Goal: Task Accomplishment & Management: Manage account settings

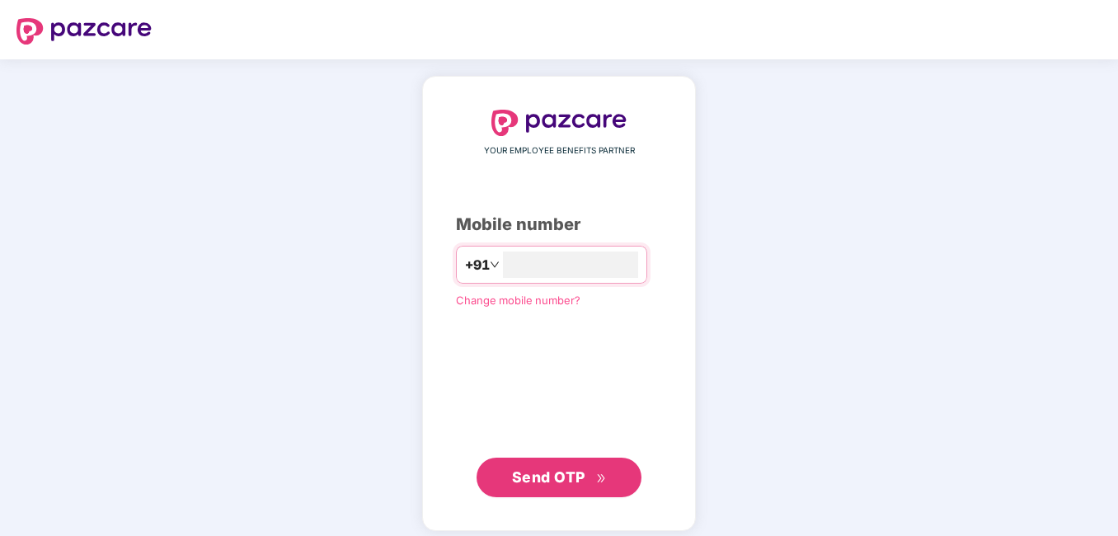
type input "**********"
drag, startPoint x: 568, startPoint y: 477, endPoint x: 595, endPoint y: 476, distance: 26.4
click at [568, 477] on span "Send OTP" at bounding box center [548, 476] width 73 height 17
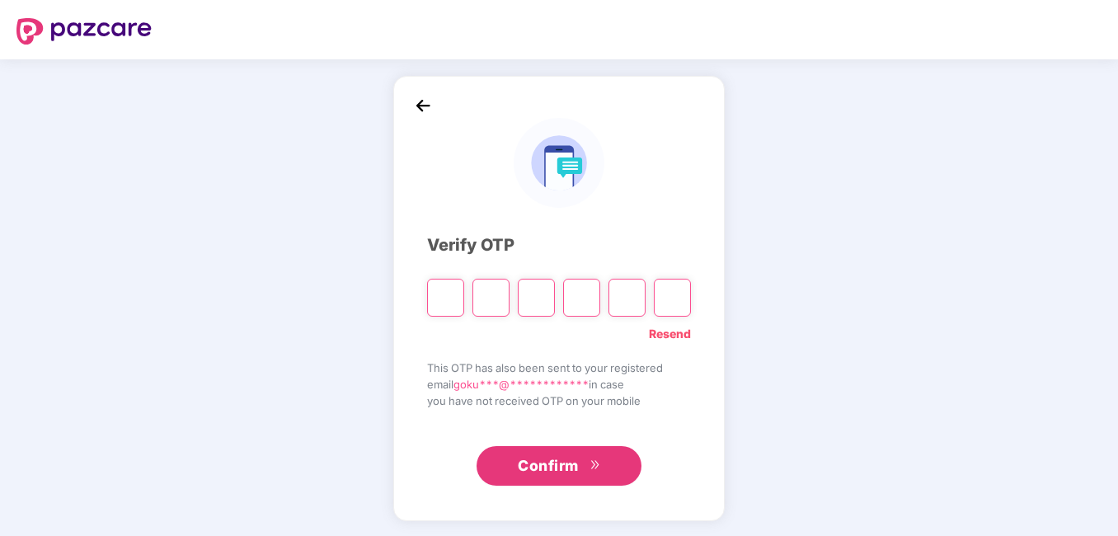
type input "*"
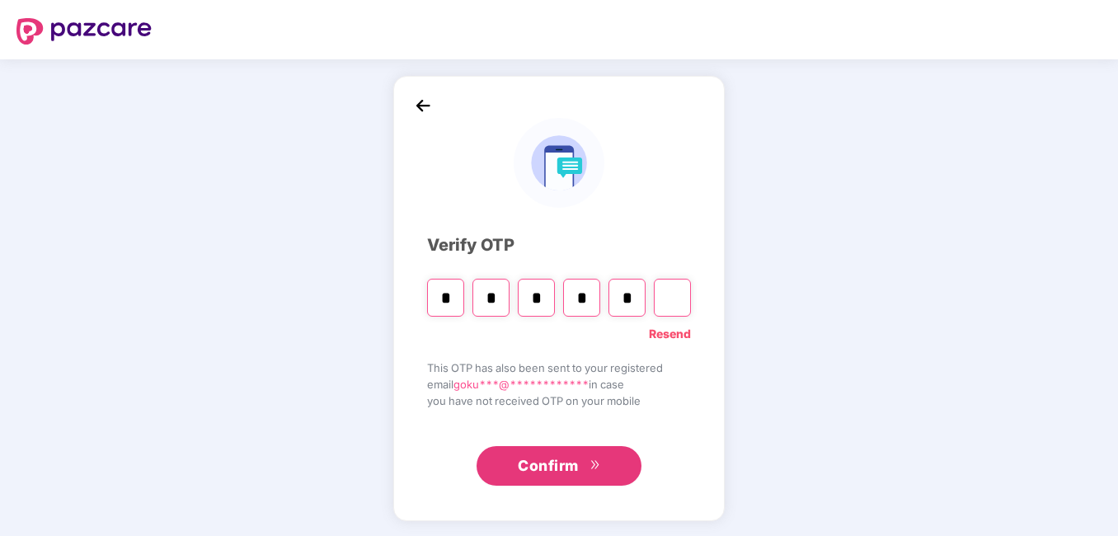
type input "*"
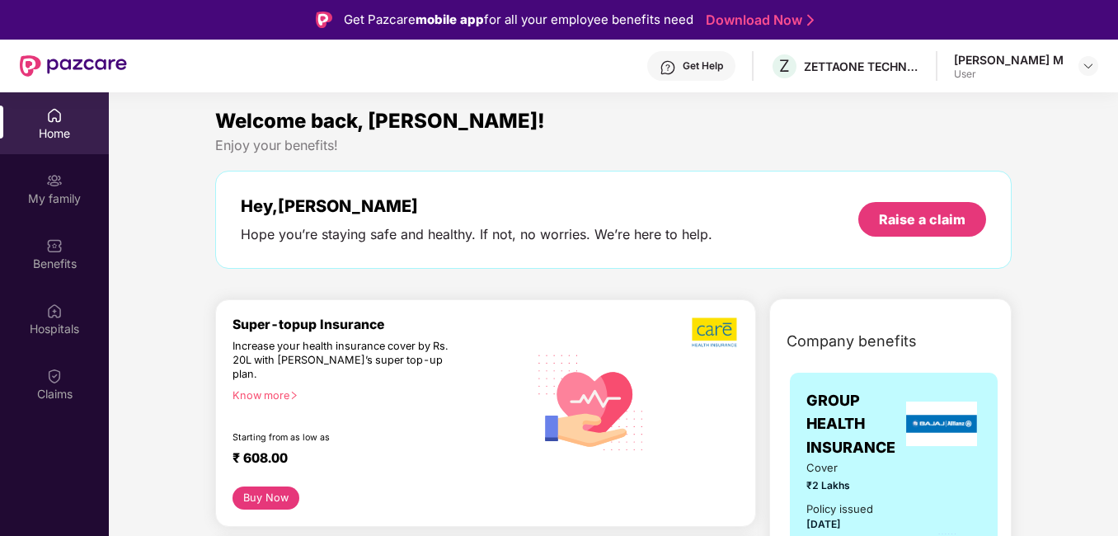
click at [1038, 72] on div "User" at bounding box center [1009, 74] width 110 height 13
click at [1041, 59] on div "Gokul M" at bounding box center [1009, 60] width 110 height 16
click at [1102, 67] on header "Get Help Z ZETTAONE TECHNOLOGIES INDIA PRIVATE LIMITED Gokul M User" at bounding box center [559, 66] width 1118 height 53
click at [1091, 68] on img at bounding box center [1088, 65] width 13 height 13
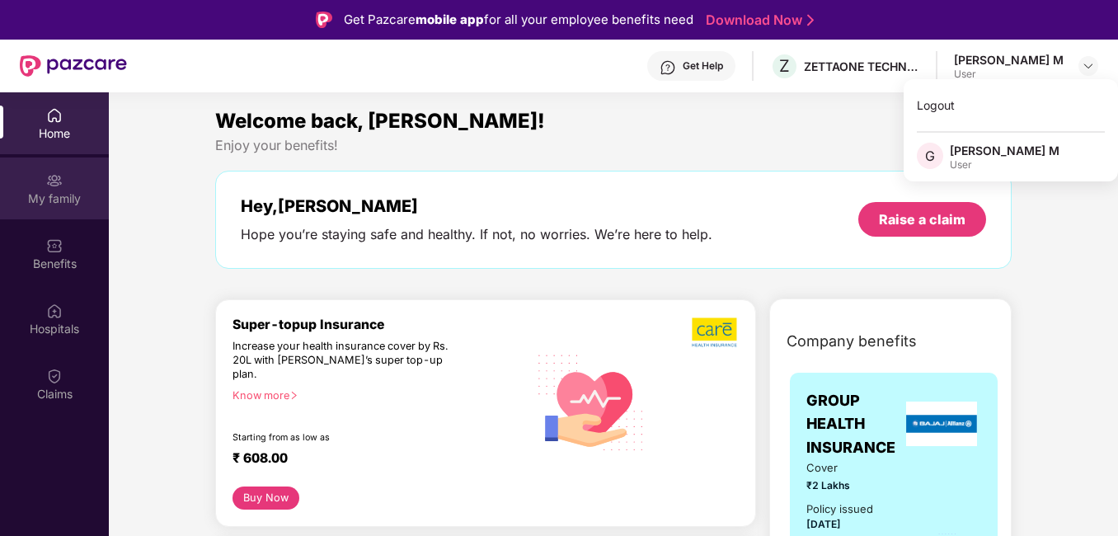
click at [71, 190] on div "My family" at bounding box center [54, 198] width 109 height 16
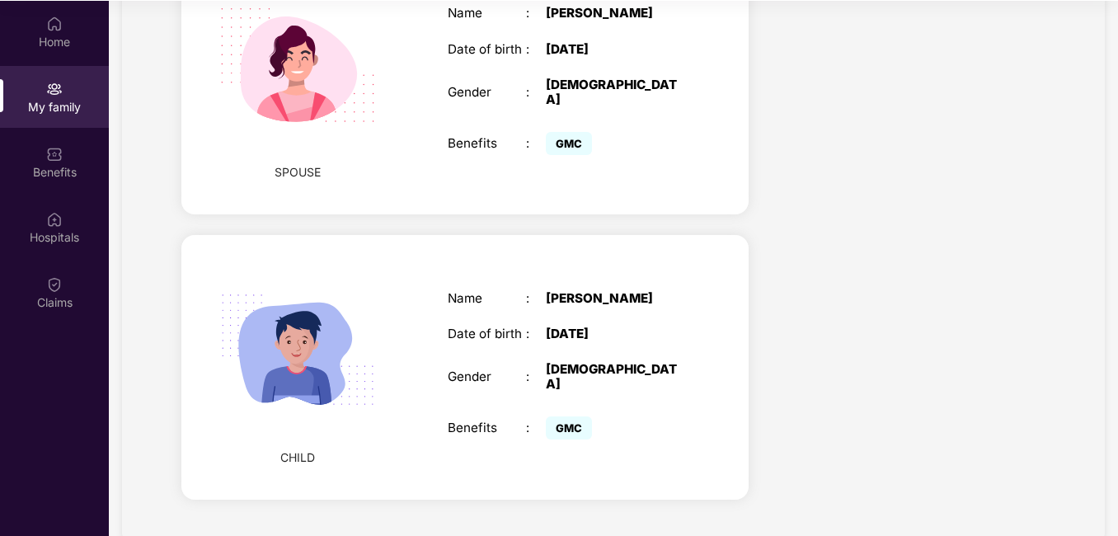
scroll to position [92, 0]
click at [652, 321] on div "Name : G J Mouneedharan Date of birth : 17 May 2024 Gender : MALE Benefits : GMC" at bounding box center [564, 367] width 267 height 195
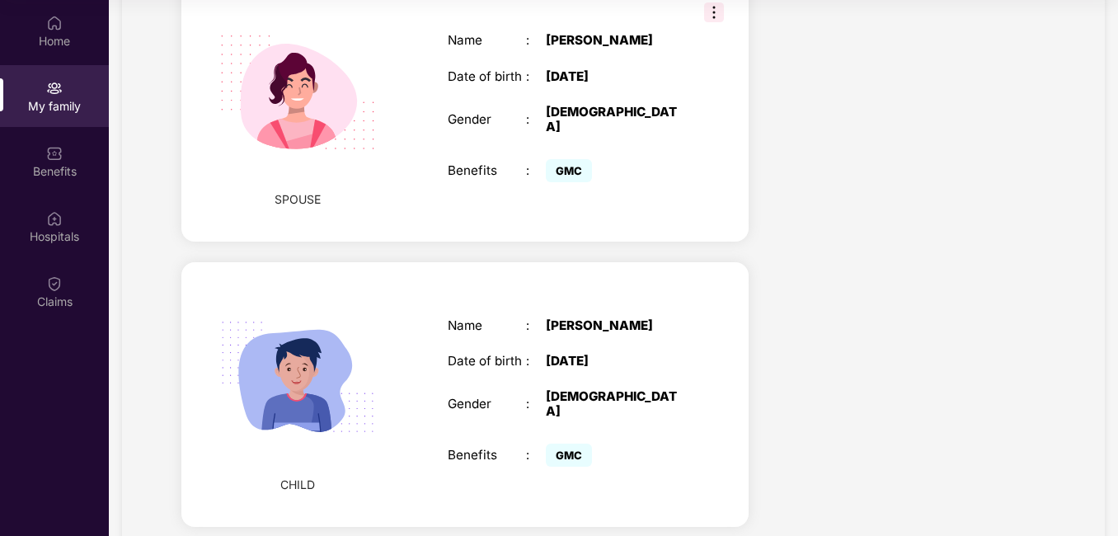
scroll to position [710, 0]
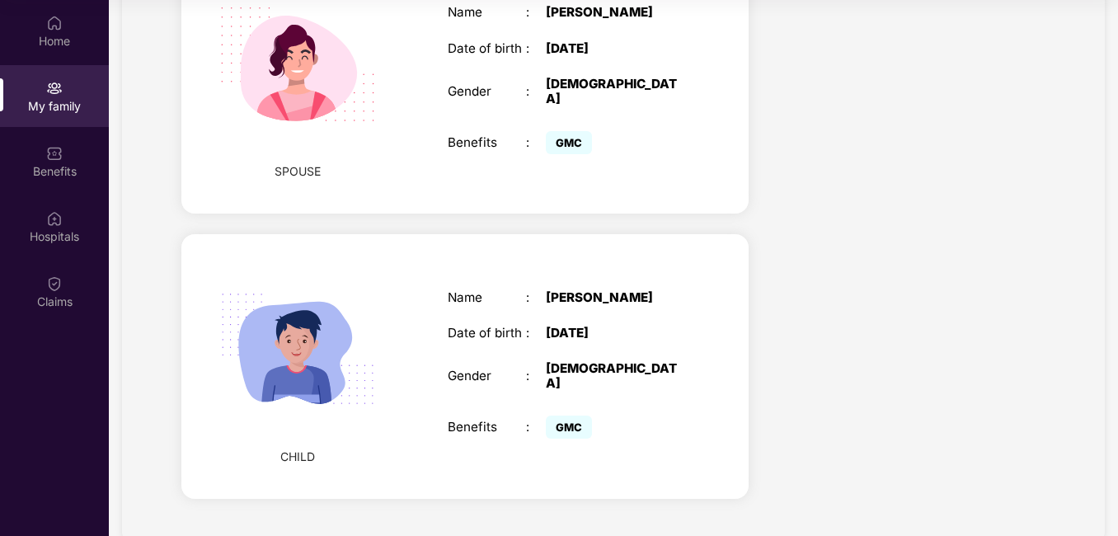
drag, startPoint x: 676, startPoint y: 276, endPoint x: 572, endPoint y: 277, distance: 103.9
click at [572, 290] on div "G J Mouneedharan" at bounding box center [614, 297] width 137 height 15
copy div "Mouneedharan"
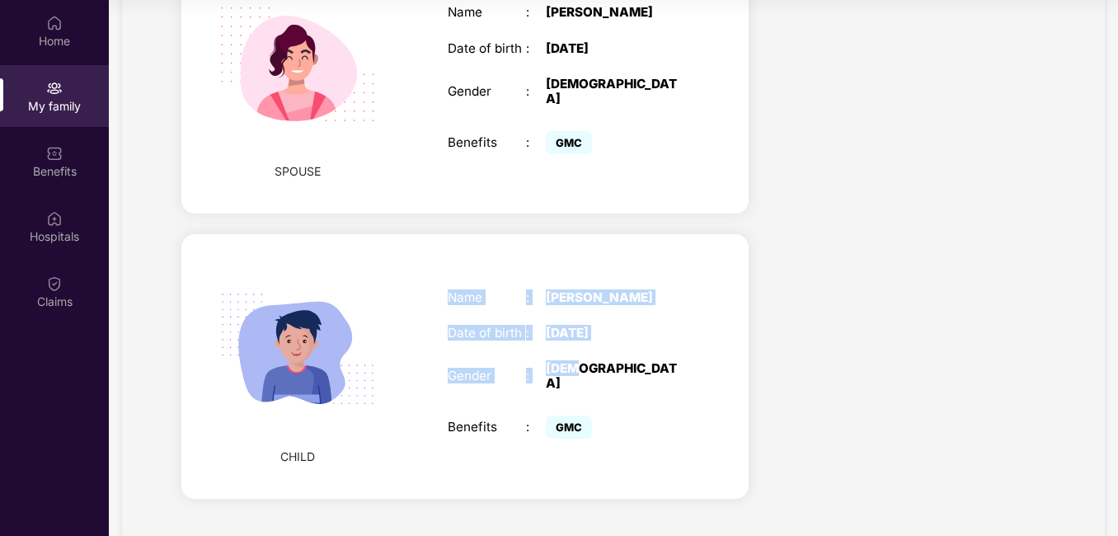
drag, startPoint x: 571, startPoint y: 345, endPoint x: 442, endPoint y: 275, distance: 147.6
click at [442, 275] on div "Name : G J Mouneedharan Date of birth : 17 May 2024 Gender : MALE Benefits : GMC" at bounding box center [564, 367] width 267 height 195
copy div "Name : G J Mouneedharan Date of birth : 17 May 2024 Gender : MALE"
click at [703, 309] on div "CHILD Name : G J Mouneedharan Date of birth : 17 May 2024 Gender : MALE Benefit…" at bounding box center [464, 366] width 567 height 264
click at [672, 290] on div "G J Mouneedharan" at bounding box center [614, 297] width 137 height 15
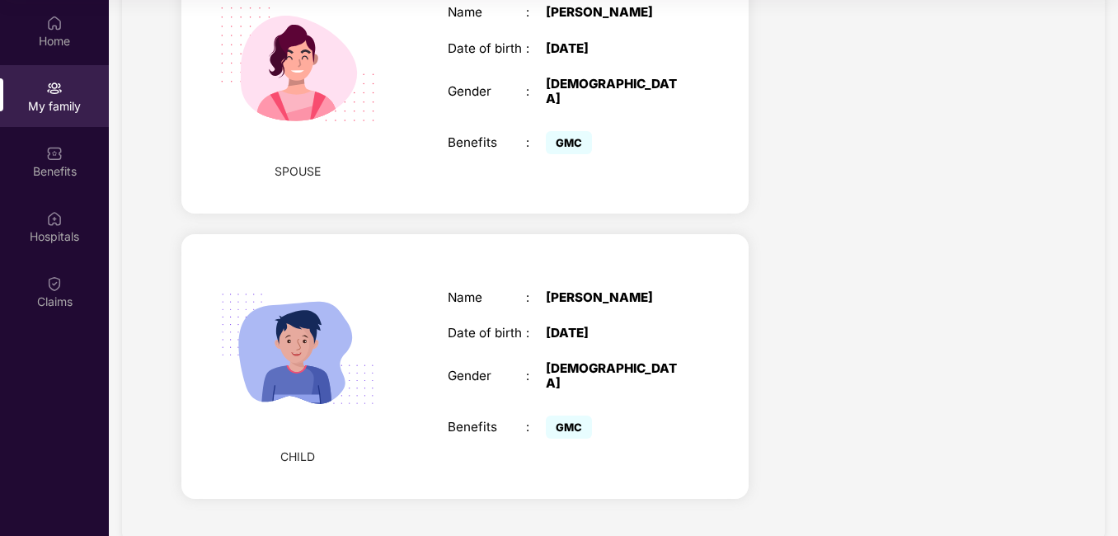
click at [703, 285] on div "CHILD Name : G J Mouneedharan Date of birth : 17 May 2024 Gender : MALE Benefit…" at bounding box center [464, 366] width 567 height 264
drag, startPoint x: 671, startPoint y: 275, endPoint x: 571, endPoint y: 272, distance: 99.8
click at [571, 290] on div "G J Mouneedharan" at bounding box center [614, 297] width 137 height 15
copy div "Mouneedharan"
click at [640, 290] on div "G J Mouneedharan" at bounding box center [614, 297] width 137 height 15
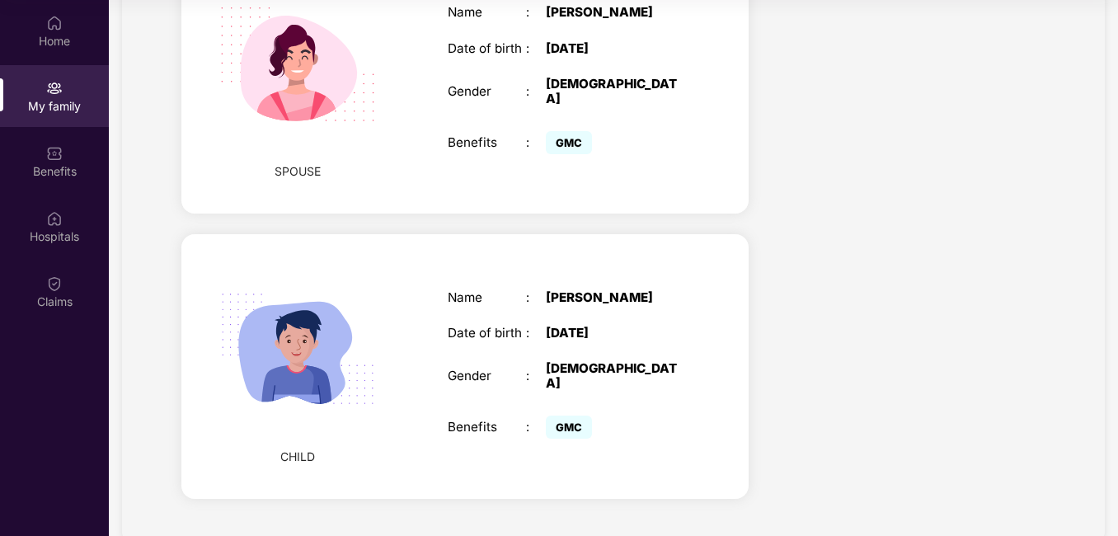
click at [676, 290] on div "G J Mouneedharan" at bounding box center [614, 297] width 137 height 15
drag, startPoint x: 676, startPoint y: 280, endPoint x: 542, endPoint y: 271, distance: 134.7
click at [542, 290] on div "Name : G J Mouneedharan" at bounding box center [565, 297] width 234 height 15
copy div "G J Mouneedharan"
